Goal: Task Accomplishment & Management: Manage account settings

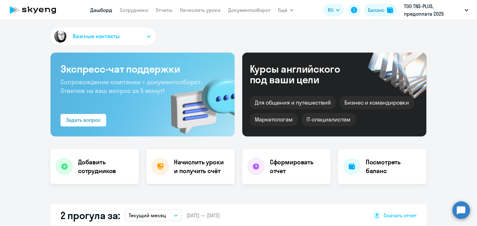
select select "30"
click at [203, 160] on h4 "Начислить уроки и получить счёт" at bounding box center [201, 167] width 55 height 18
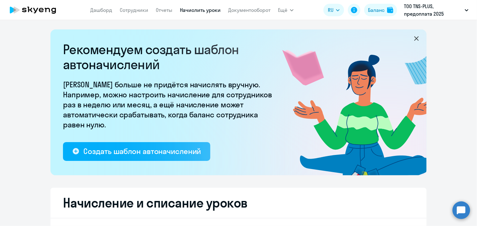
select select "10"
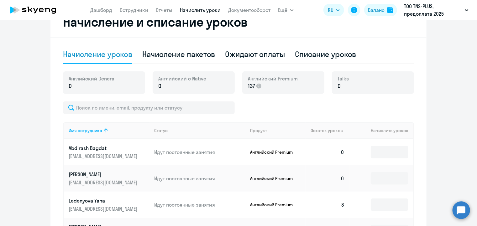
scroll to position [188, 0]
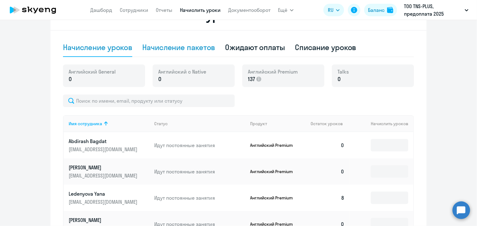
click at [189, 46] on div "Начисление пакетов" at bounding box center [178, 47] width 73 height 10
select select "10"
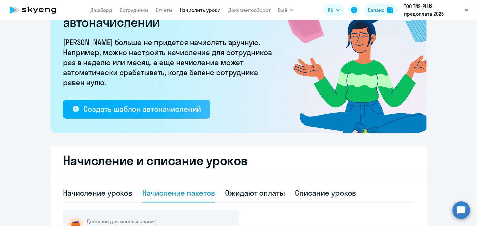
scroll to position [31, 0]
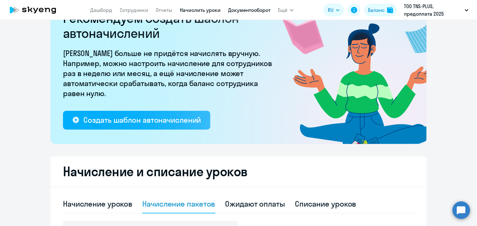
click at [250, 10] on link "Документооборот" at bounding box center [249, 10] width 42 height 6
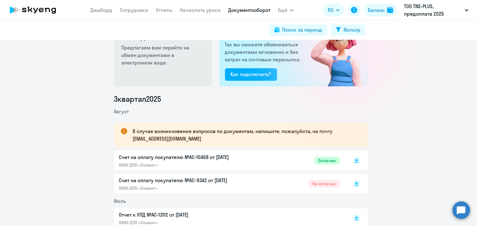
scroll to position [31, 0]
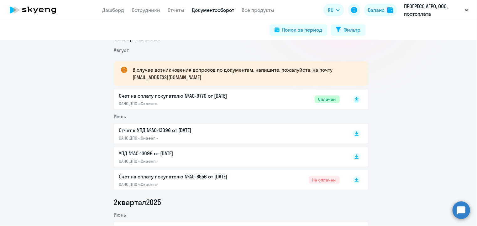
scroll to position [94, 0]
